Goal: Share content

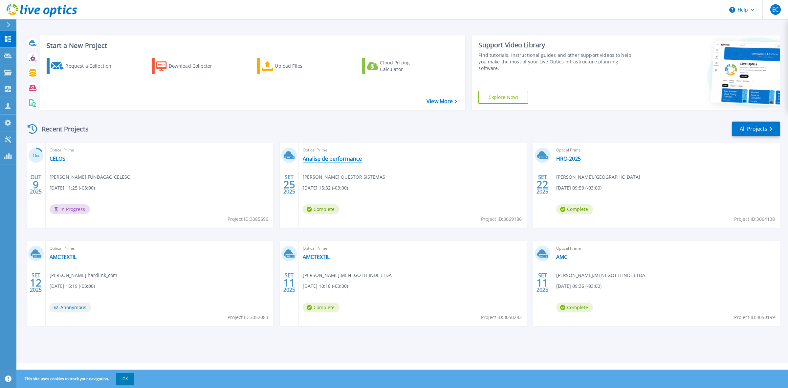
click at [345, 158] on link "Analise de performance" at bounding box center [332, 158] width 59 height 7
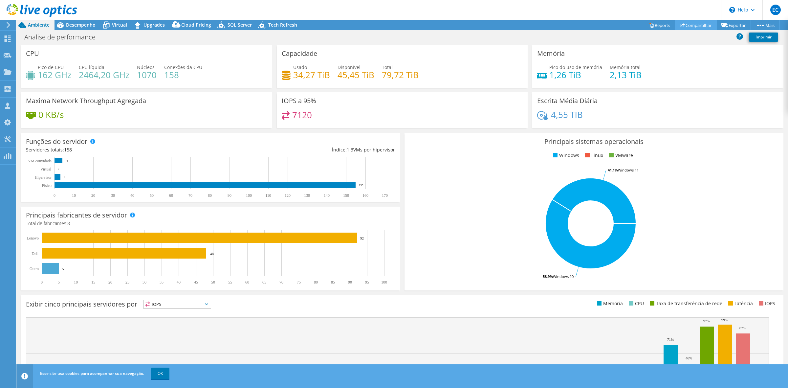
click at [682, 25] on link "Compartilhar" at bounding box center [696, 25] width 42 height 10
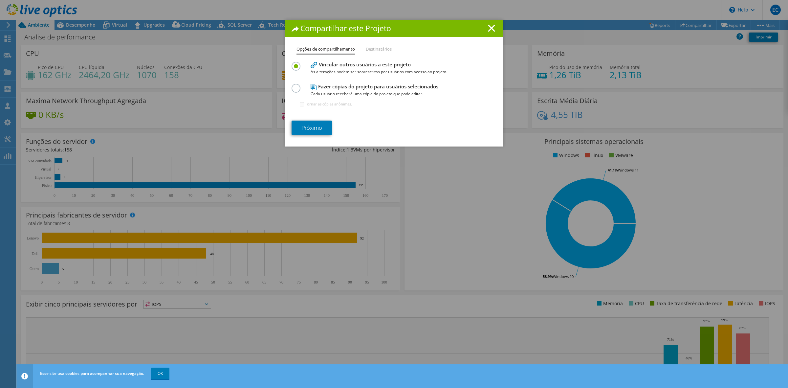
click at [385, 50] on li "Destinatários" at bounding box center [379, 49] width 26 height 8
click at [292, 85] on label at bounding box center [297, 85] width 11 height 2
click at [0, 0] on input "radio" at bounding box center [0, 0] width 0 height 0
click at [300, 129] on link "Próximo" at bounding box center [312, 128] width 40 height 14
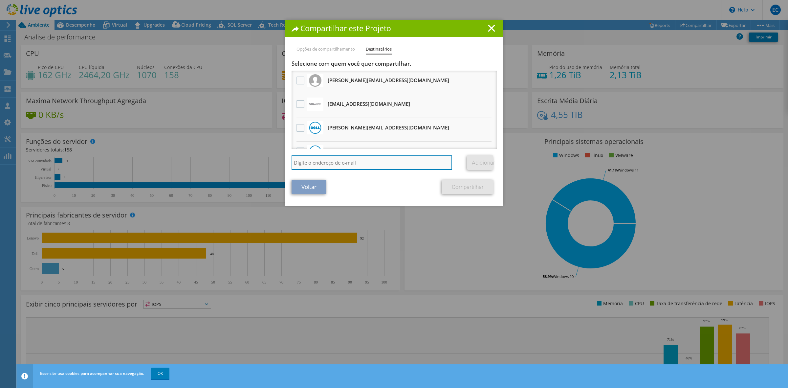
click at [365, 159] on input "search" at bounding box center [372, 162] width 161 height 14
type input "rodrigo.pavao@hardlink.com.br"
click at [479, 167] on link "Adicionar" at bounding box center [480, 162] width 26 height 14
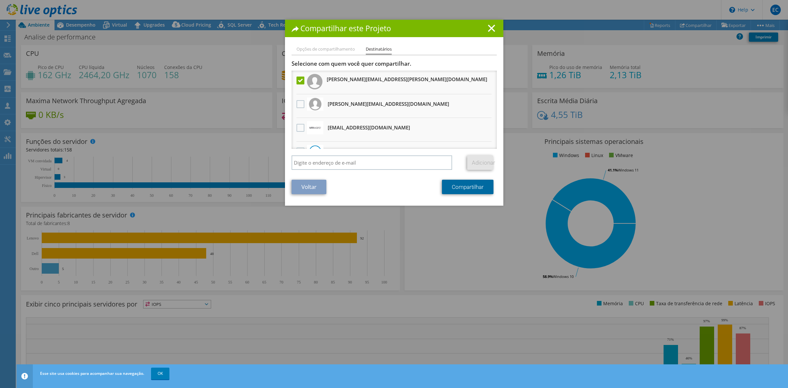
click at [449, 191] on link "Compartilhar" at bounding box center [468, 187] width 52 height 14
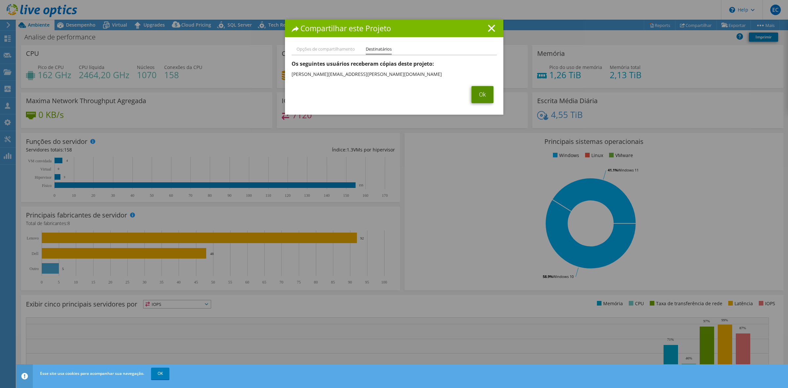
click at [480, 96] on link "Ok" at bounding box center [483, 94] width 22 height 17
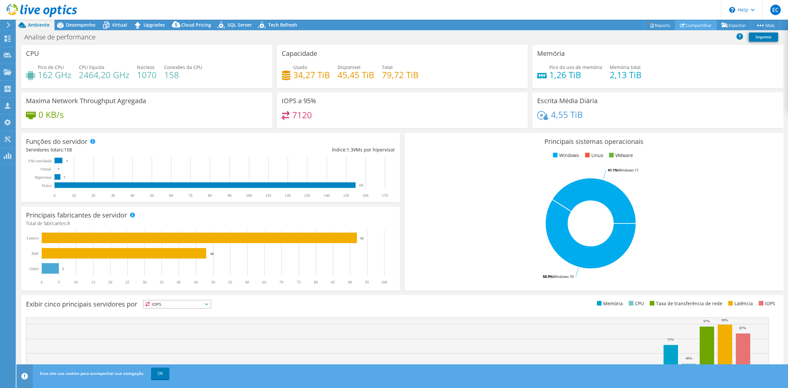
click at [701, 22] on link "Compartilhar" at bounding box center [696, 25] width 42 height 10
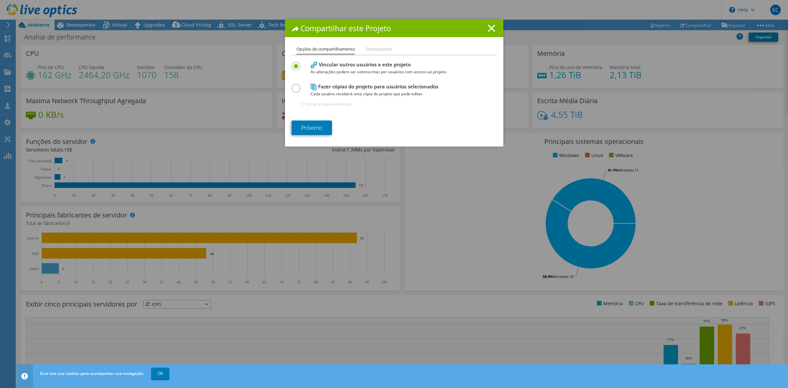
click at [295, 85] on label at bounding box center [297, 85] width 11 height 2
click at [0, 0] on input "radio" at bounding box center [0, 0] width 0 height 0
click at [488, 25] on icon at bounding box center [491, 28] width 7 height 7
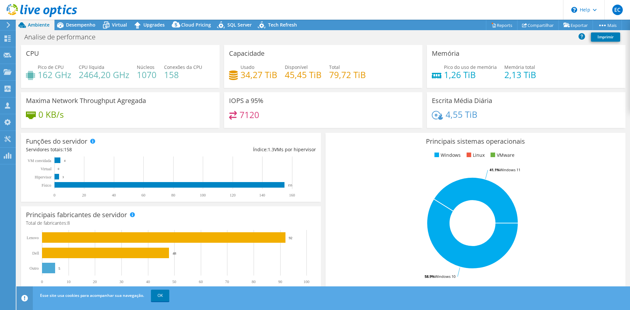
select select "USD"
